Goal: Information Seeking & Learning: Learn about a topic

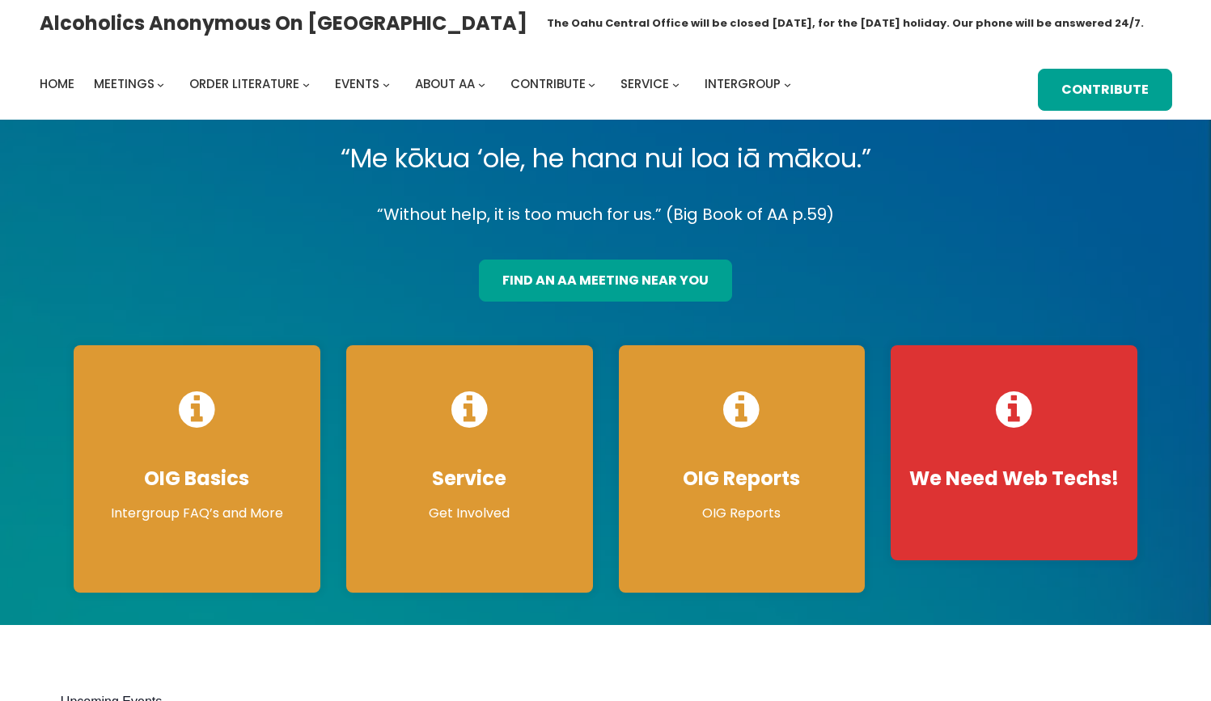
scroll to position [6, 0]
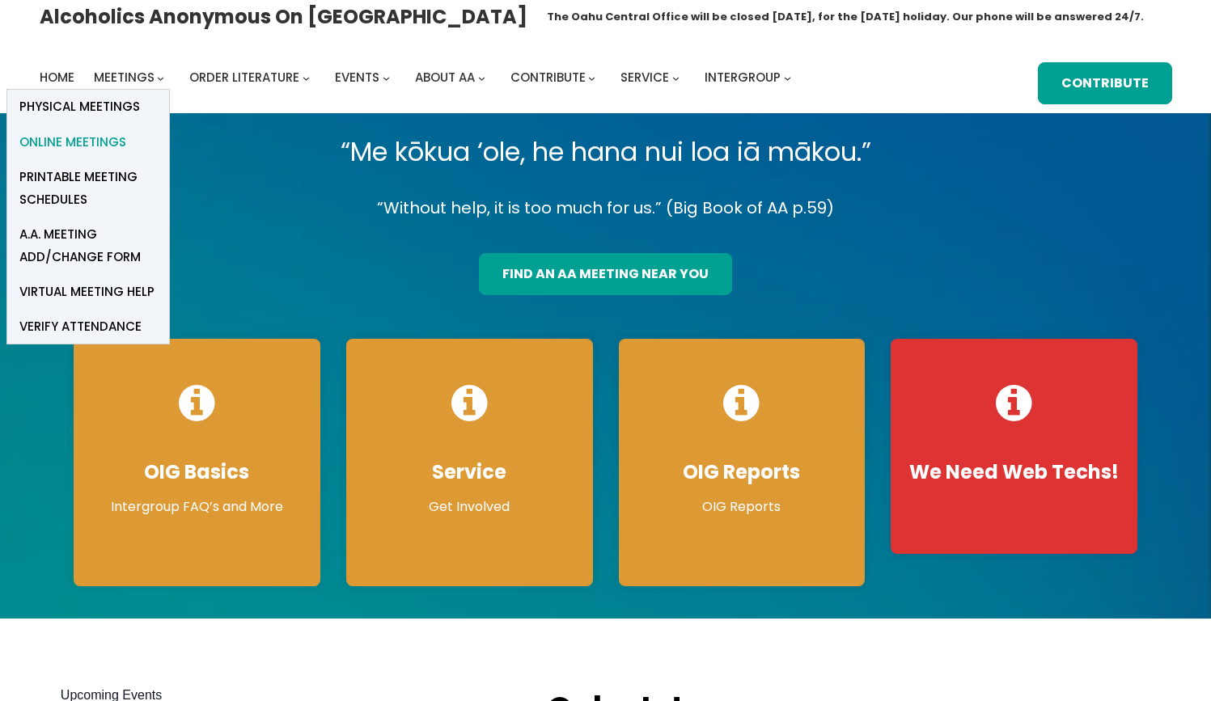
click at [94, 137] on span "Online Meetings" at bounding box center [72, 142] width 107 height 23
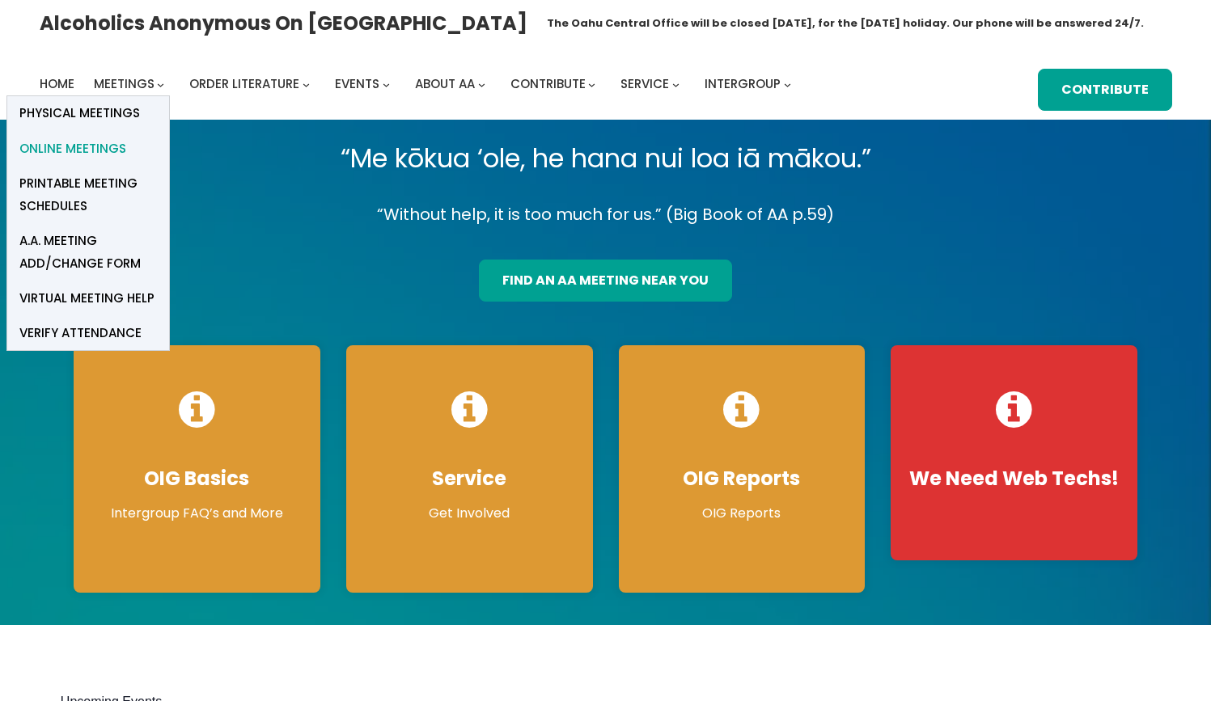
click at [106, 148] on span "Online Meetings" at bounding box center [72, 149] width 107 height 23
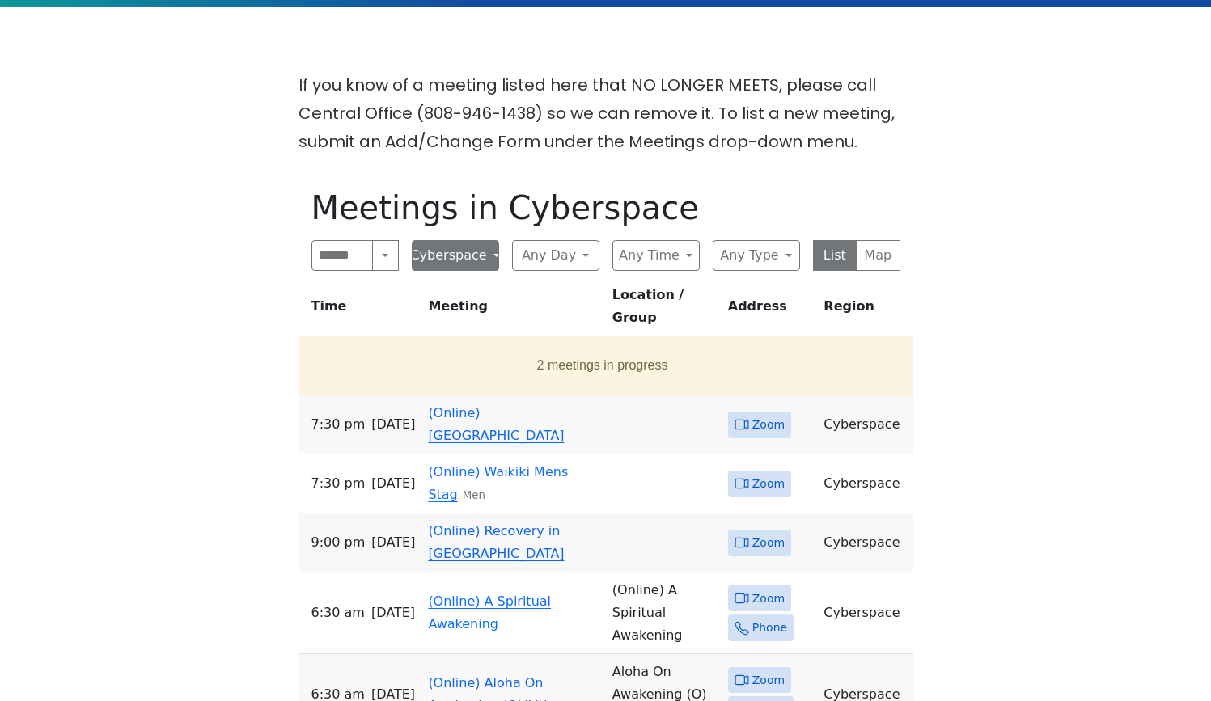
scroll to position [387, 0]
click at [760, 415] on span "Zoom" at bounding box center [768, 425] width 32 height 20
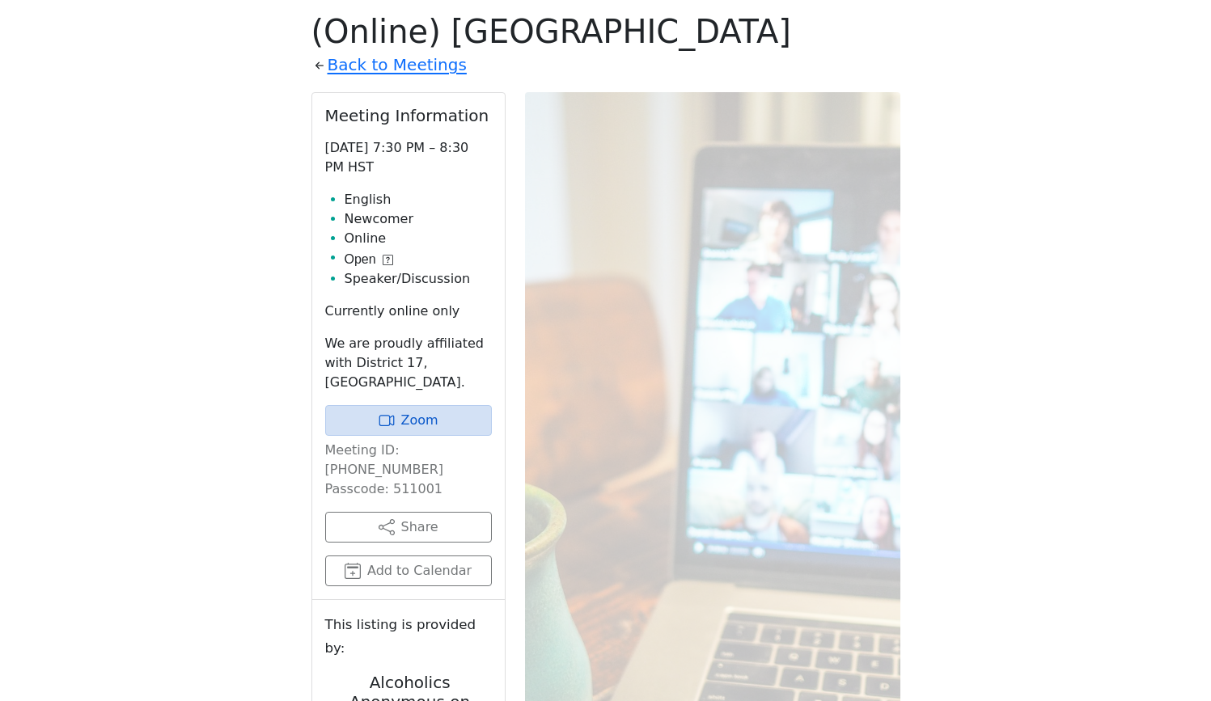
scroll to position [566, 0]
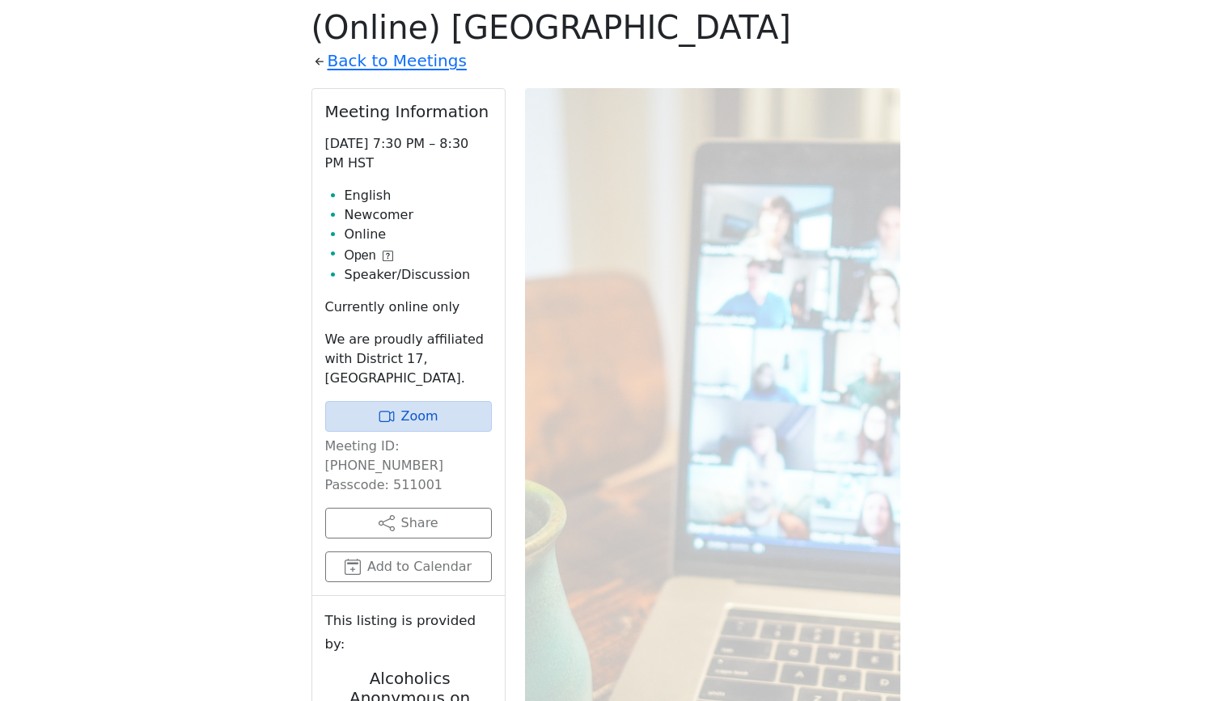
drag, startPoint x: 457, startPoint y: 396, endPoint x: 455, endPoint y: 375, distance: 20.4
click at [457, 401] on link "Zoom" at bounding box center [408, 416] width 167 height 31
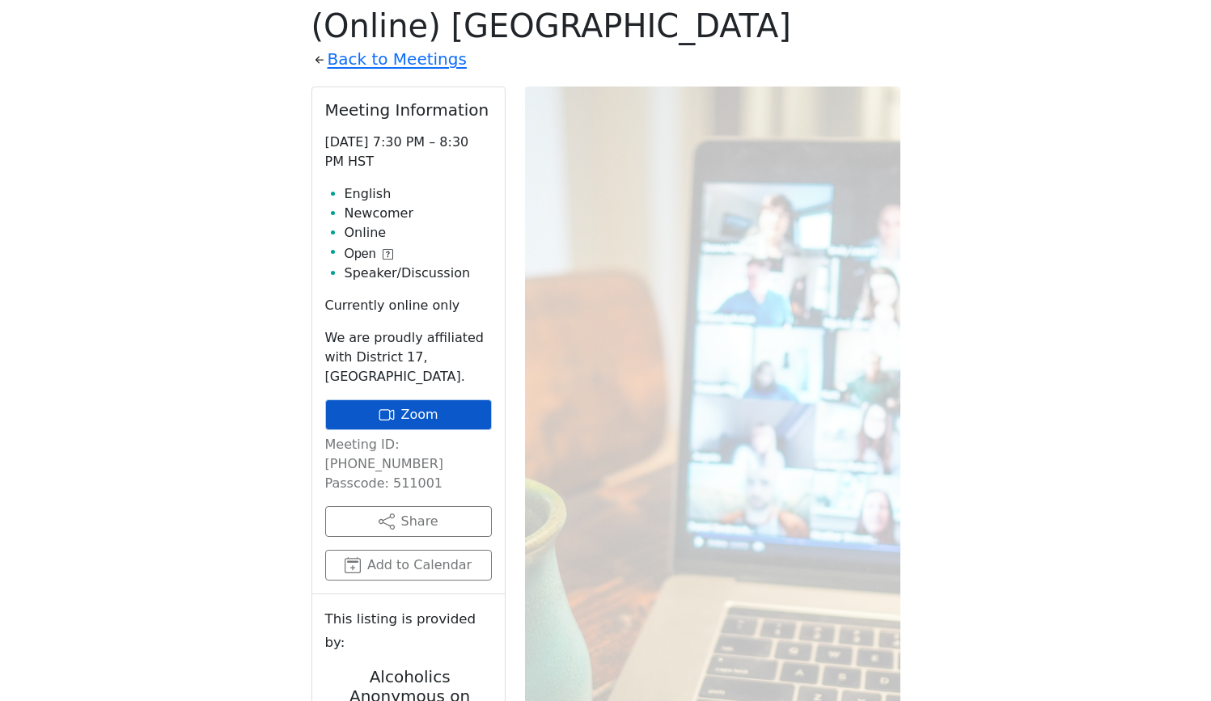
click at [414, 400] on link "Zoom" at bounding box center [408, 415] width 167 height 31
click at [420, 400] on link "Zoom" at bounding box center [408, 415] width 167 height 31
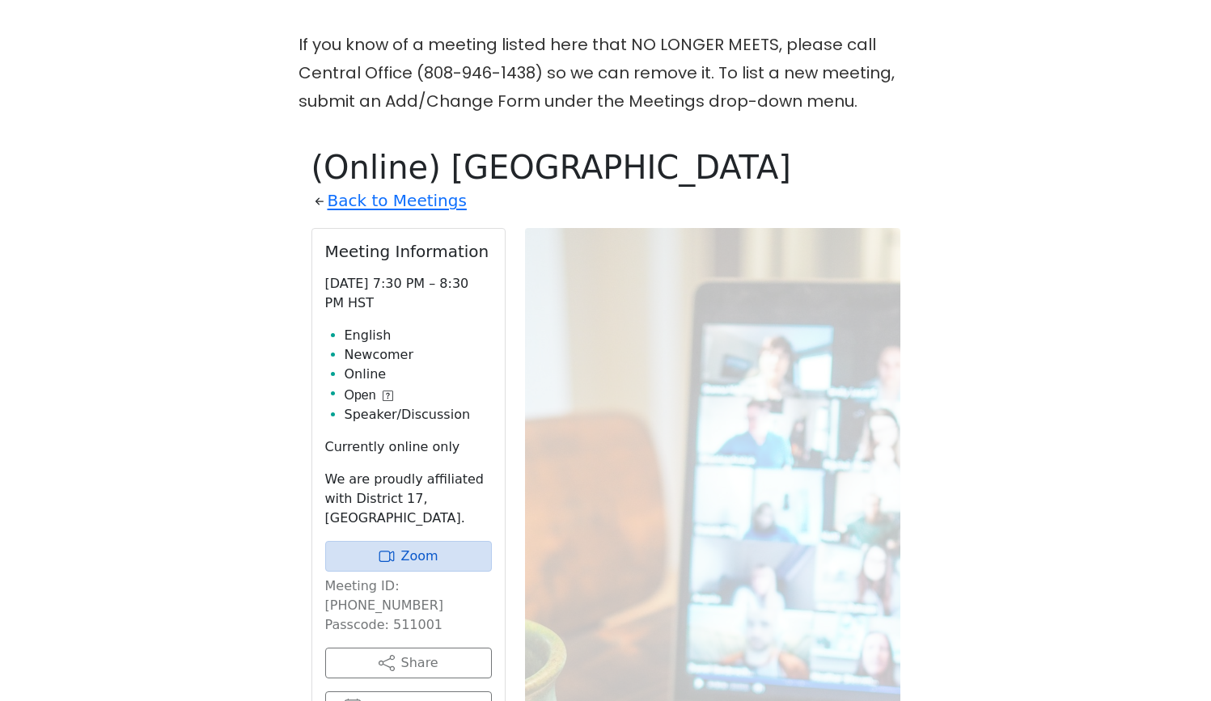
scroll to position [436, 0]
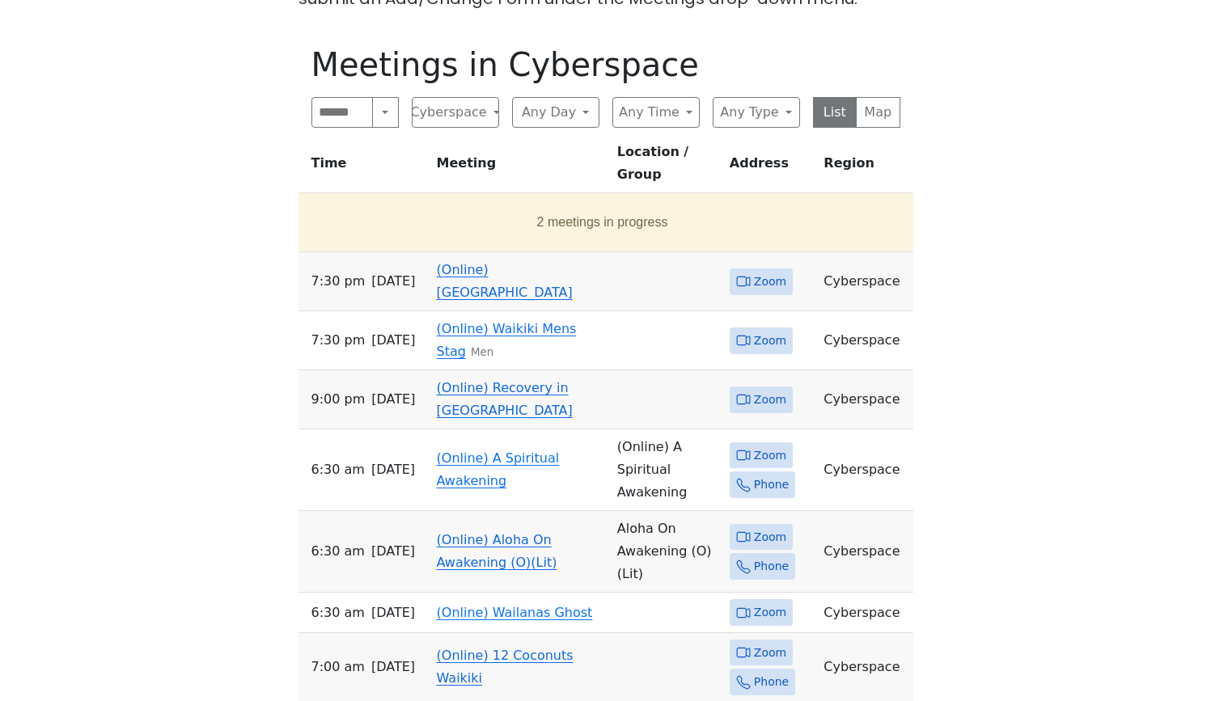
scroll to position [574, 0]
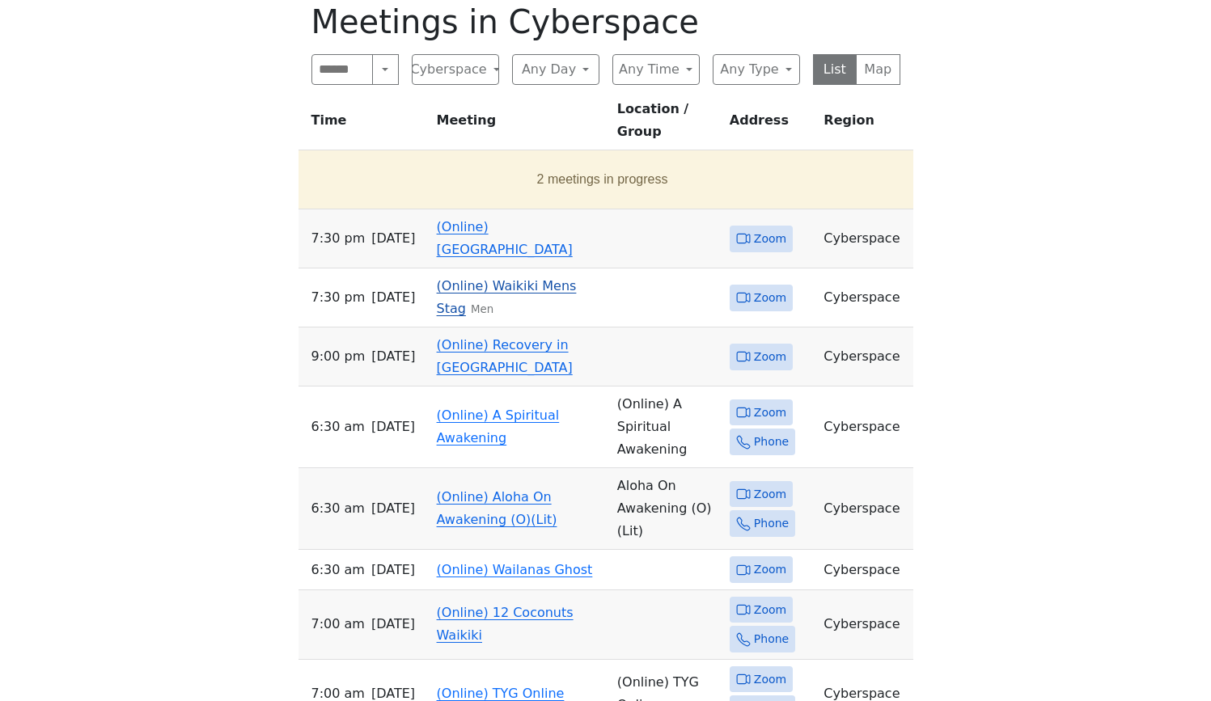
click at [493, 278] on link "(Online) Waikiki Mens Stag" at bounding box center [507, 297] width 140 height 38
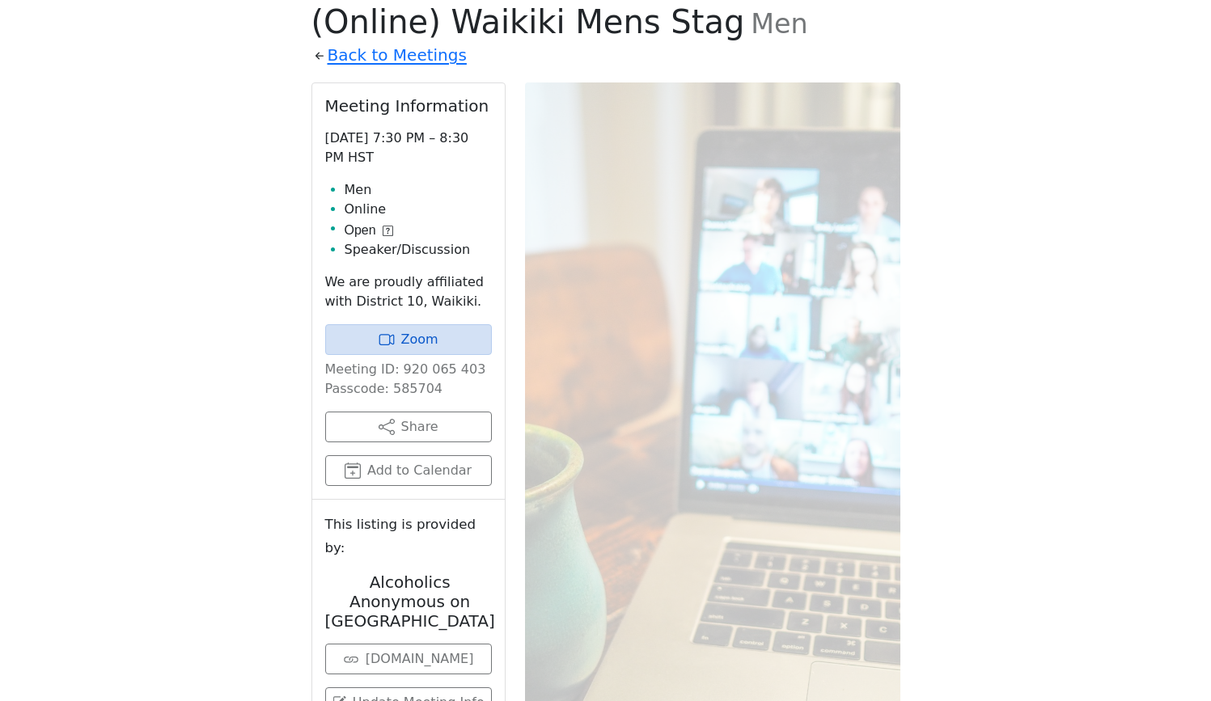
scroll to position [563, 0]
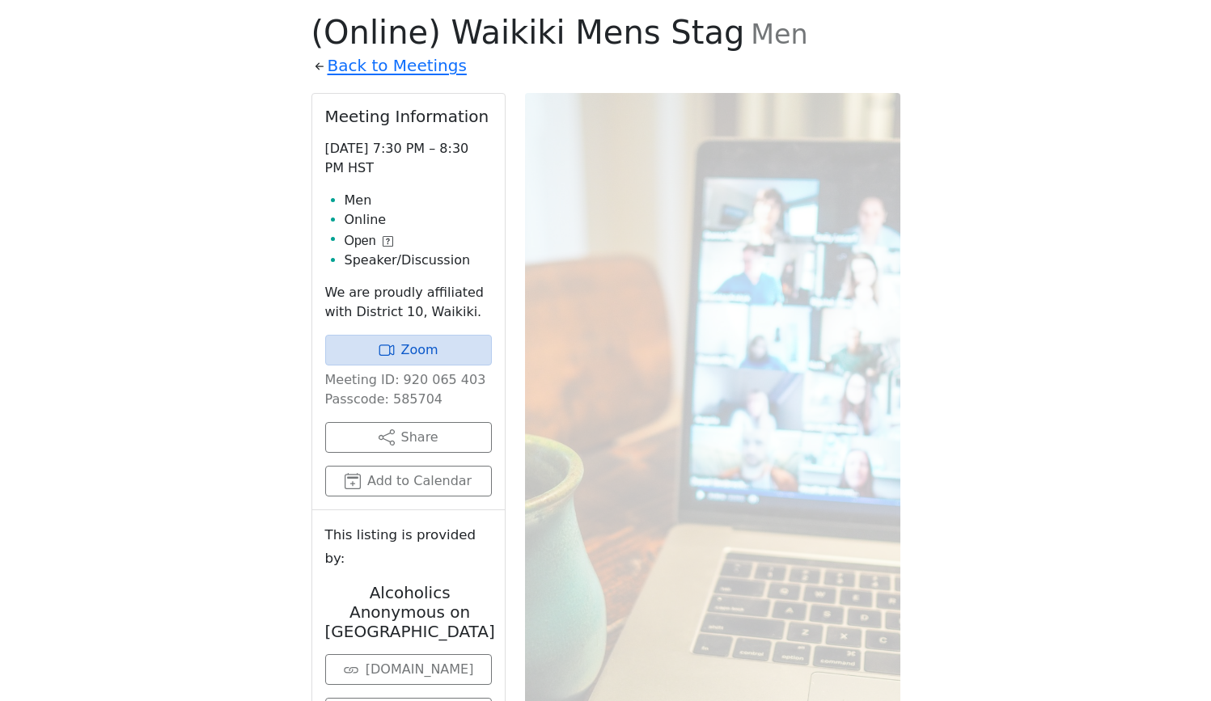
drag, startPoint x: 464, startPoint y: 347, endPoint x: 468, endPoint y: 330, distance: 17.7
click at [466, 348] on link "Zoom" at bounding box center [408, 350] width 167 height 31
